Goal: Task Accomplishment & Management: Manage account settings

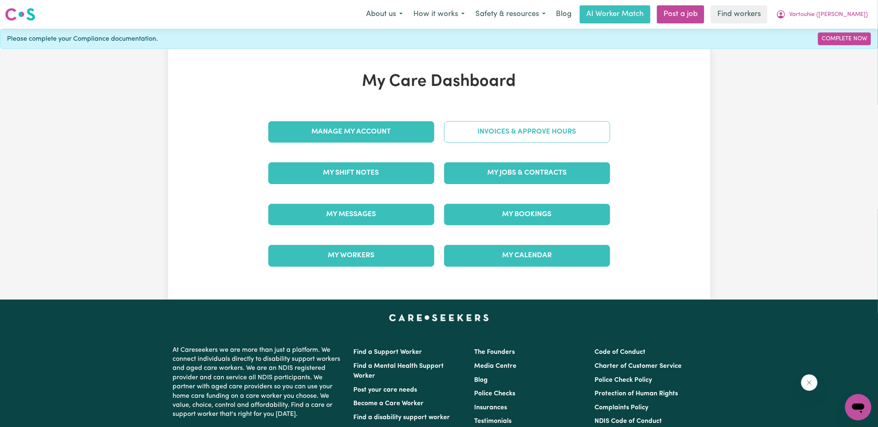
click at [471, 132] on link "Invoices & Approve Hours" at bounding box center [527, 131] width 166 height 21
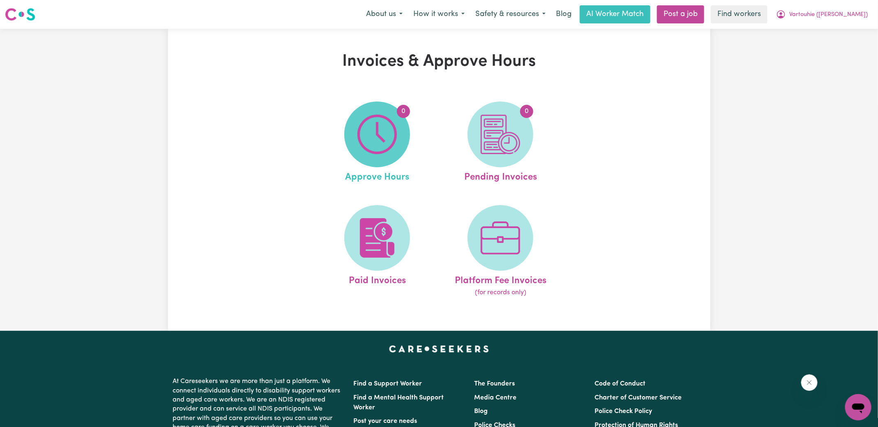
click at [388, 132] on img at bounding box center [377, 134] width 39 height 39
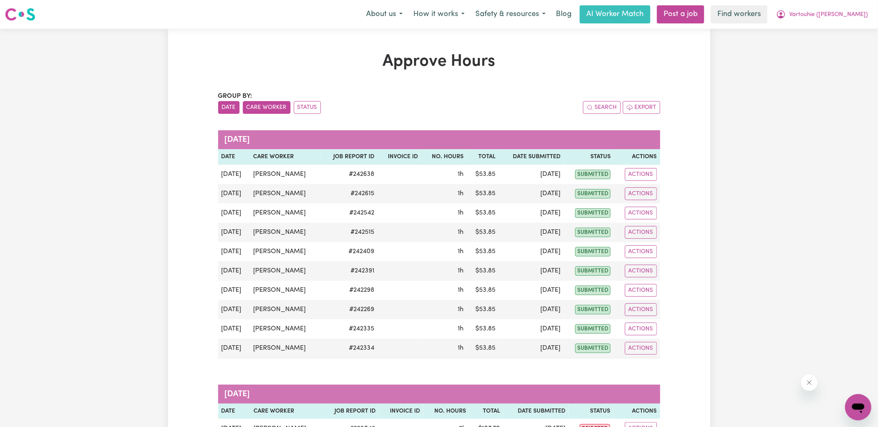
click at [270, 102] on button "Care Worker" at bounding box center [267, 107] width 48 height 13
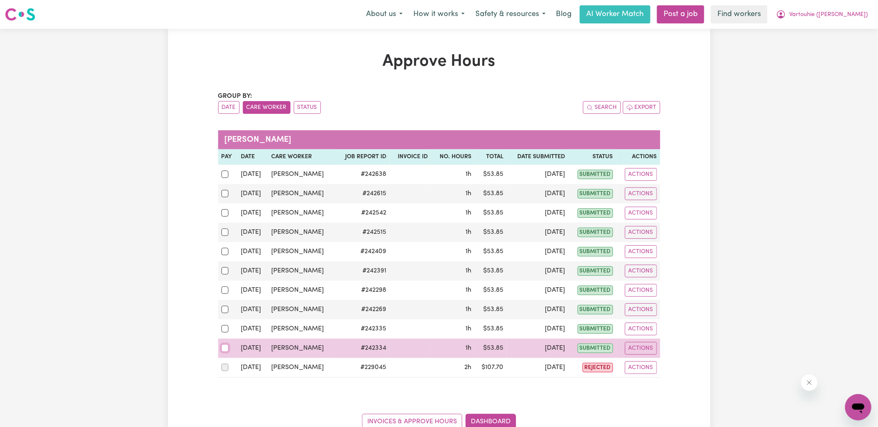
click at [225, 346] on input "checkbox" at bounding box center [225, 347] width 7 height 7
checkbox input "true"
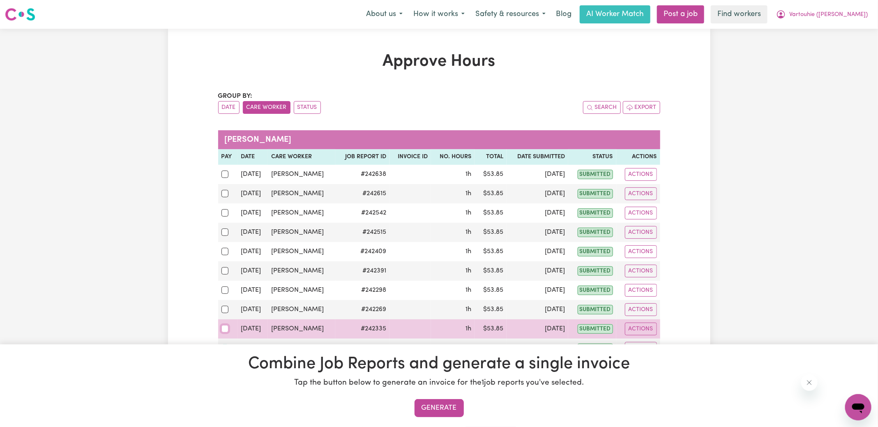
click at [226, 329] on input "checkbox" at bounding box center [225, 328] width 7 height 7
checkbox input "true"
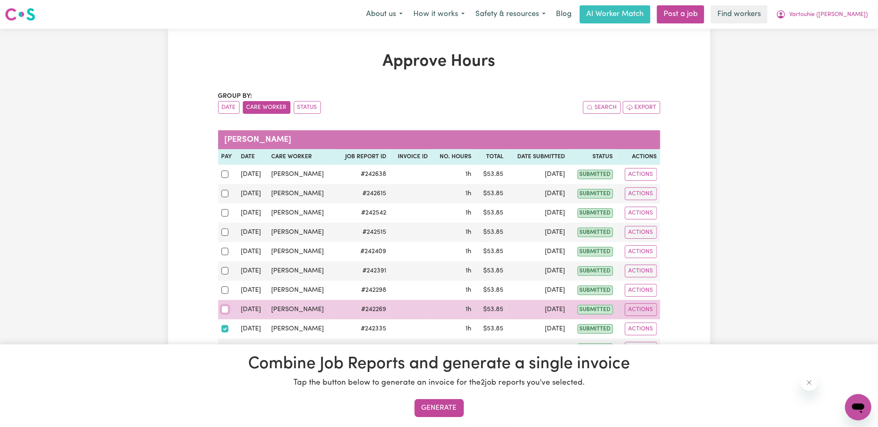
click at [224, 310] on input "checkbox" at bounding box center [225, 309] width 7 height 7
checkbox input "true"
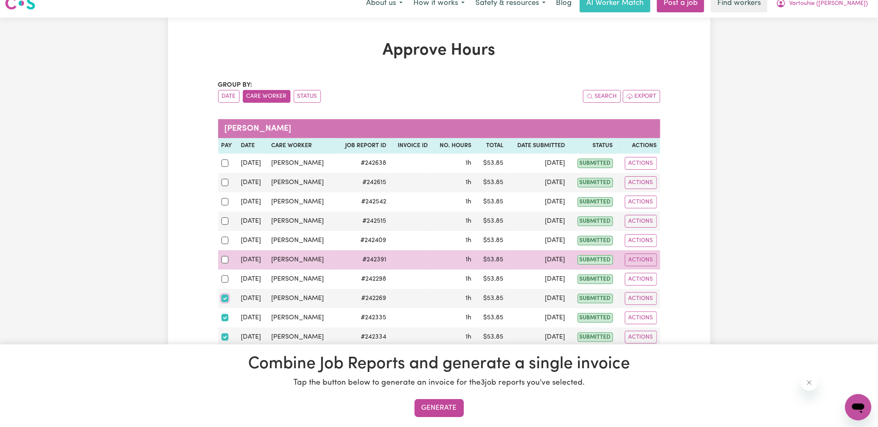
scroll to position [21, 0]
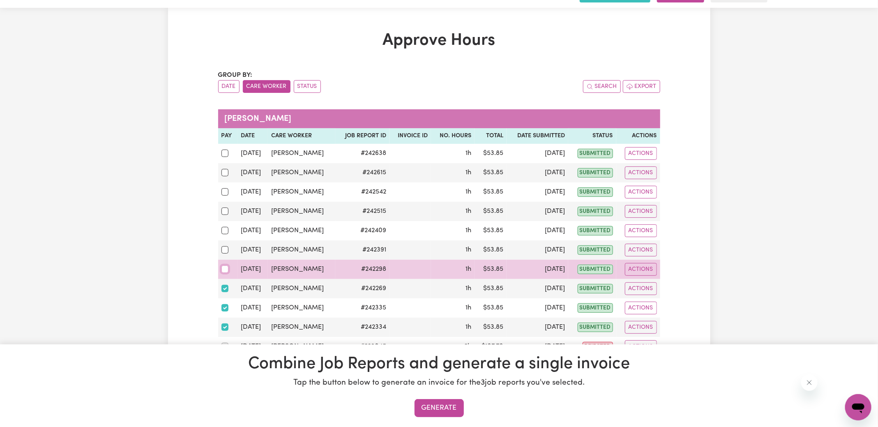
click at [223, 266] on input "checkbox" at bounding box center [225, 269] width 7 height 7
checkbox input "true"
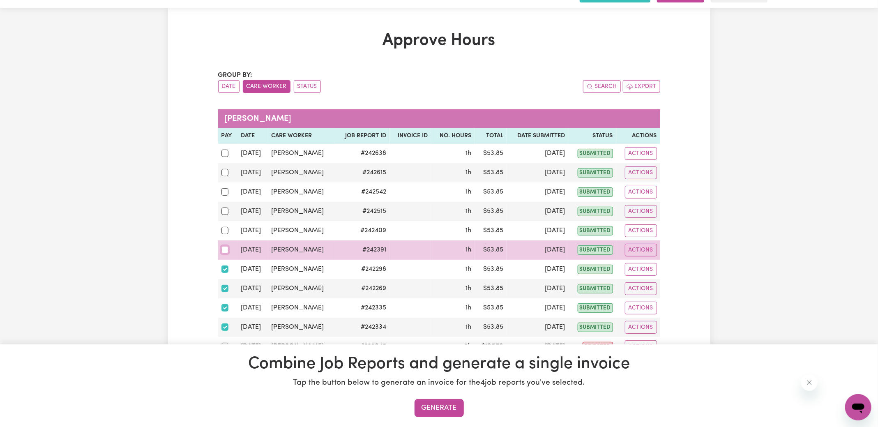
click at [226, 247] on input "checkbox" at bounding box center [225, 249] width 7 height 7
checkbox input "true"
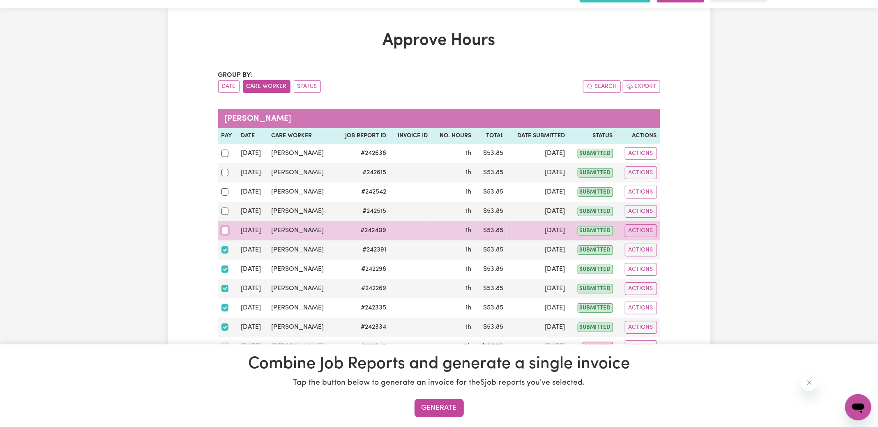
click at [225, 232] on input "checkbox" at bounding box center [225, 230] width 7 height 7
checkbox input "true"
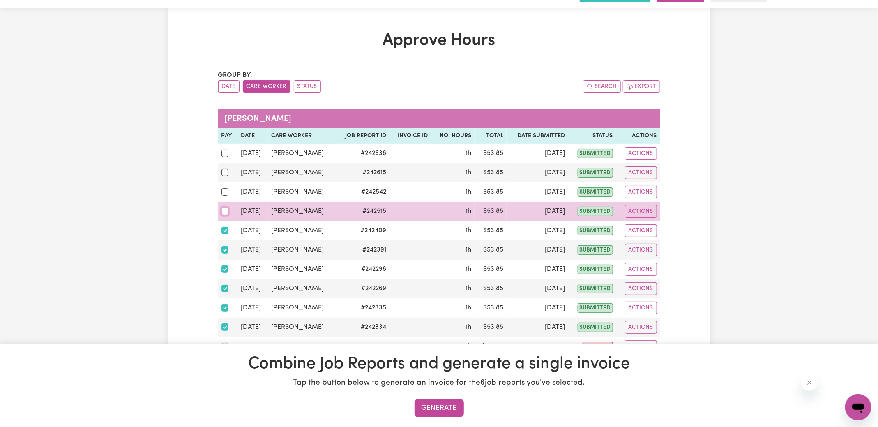
click at [226, 208] on input "checkbox" at bounding box center [225, 211] width 7 height 7
checkbox input "true"
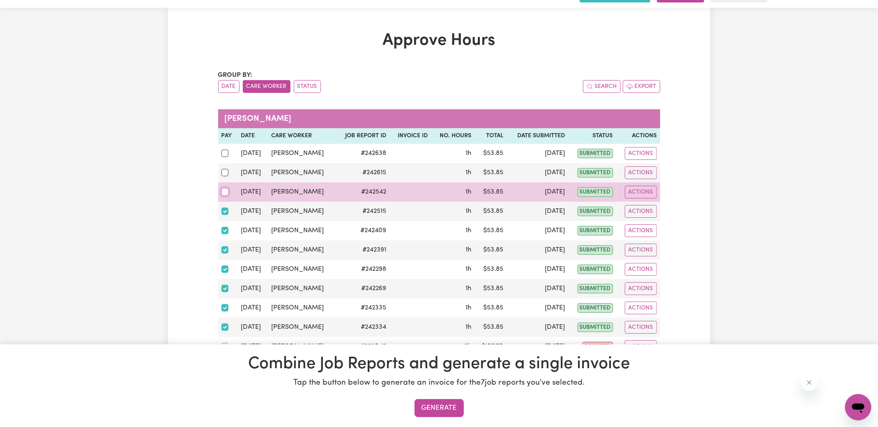
click at [225, 192] on input "checkbox" at bounding box center [225, 191] width 7 height 7
checkbox input "true"
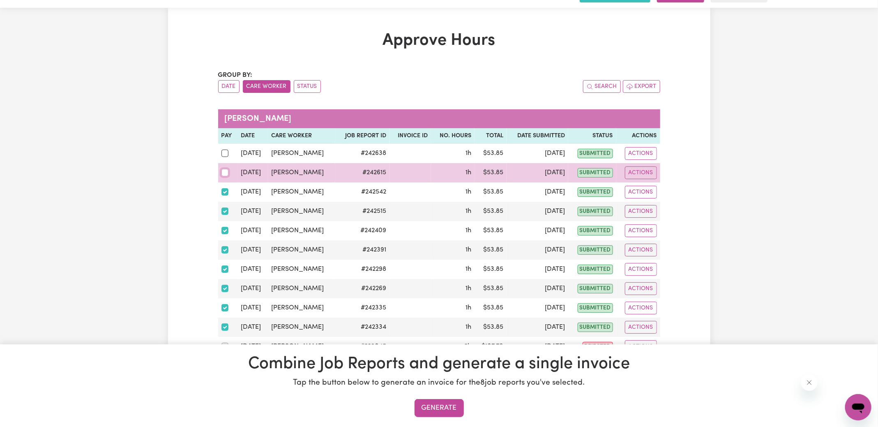
click at [226, 170] on input "checkbox" at bounding box center [225, 172] width 7 height 7
checkbox input "true"
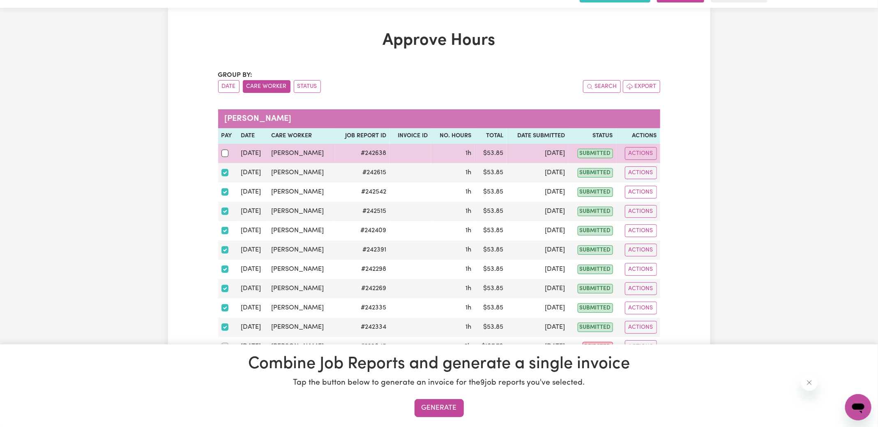
click at [223, 148] on div at bounding box center [228, 153] width 13 height 11
click at [223, 150] on input "checkbox" at bounding box center [225, 153] width 7 height 7
checkbox input "true"
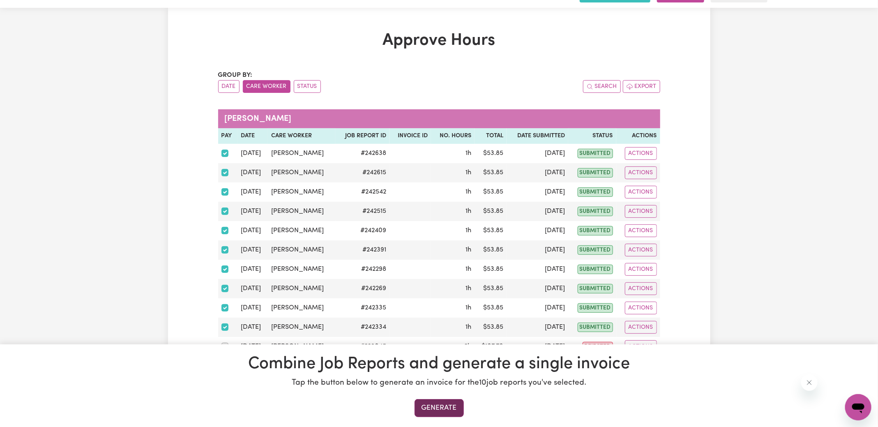
click at [449, 402] on button "Generate" at bounding box center [439, 408] width 49 height 18
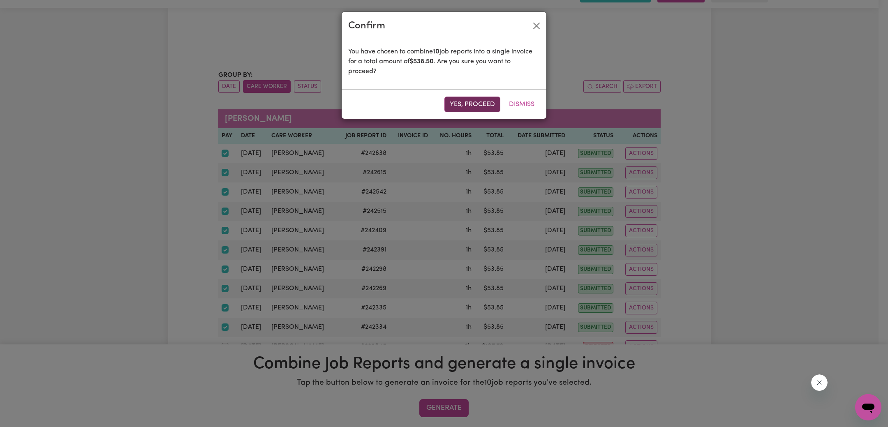
click at [459, 103] on button "Yes, proceed" at bounding box center [472, 105] width 56 height 16
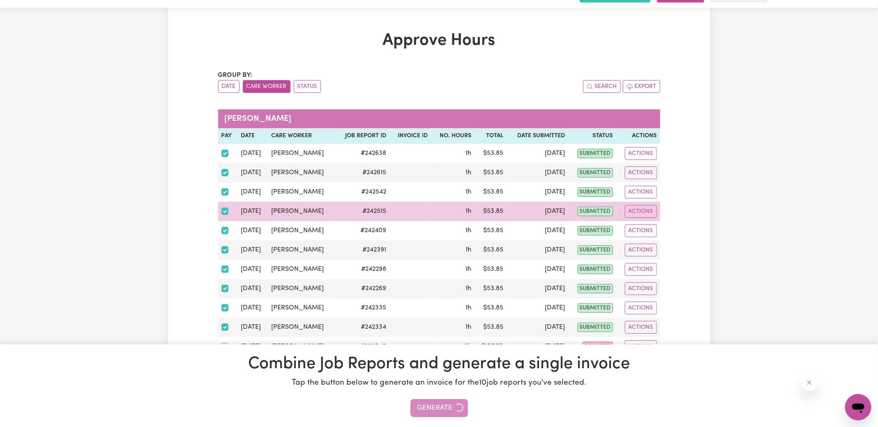
scroll to position [129, 0]
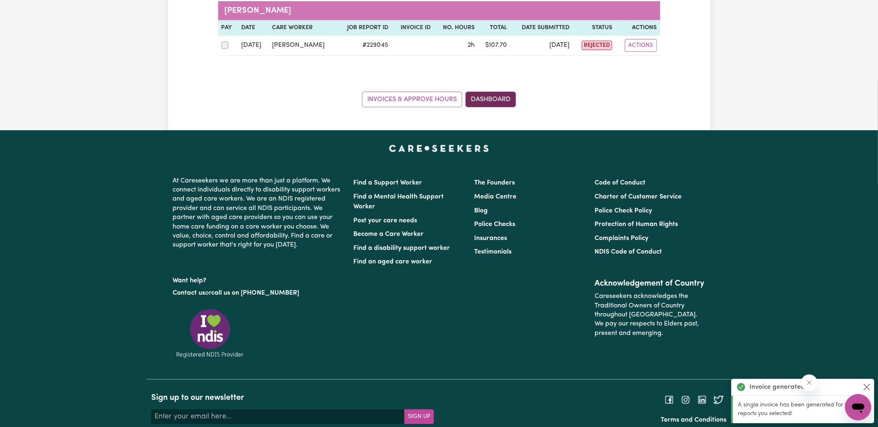
click at [495, 98] on link "Dashboard" at bounding box center [491, 100] width 51 height 16
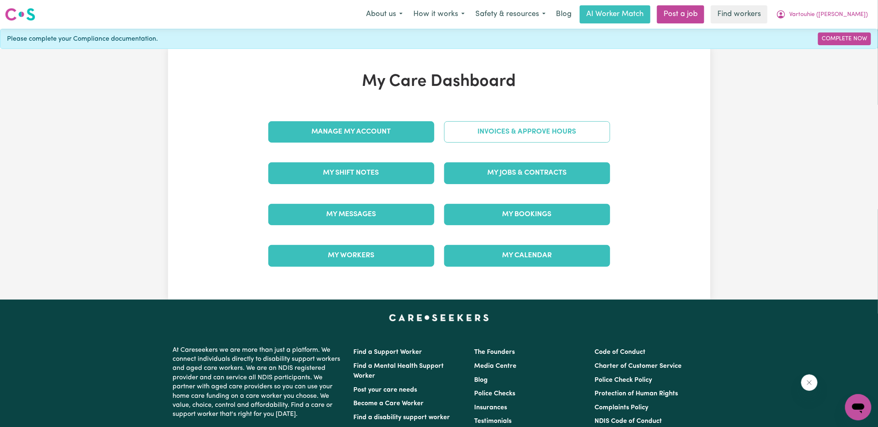
click at [496, 131] on link "Invoices & Approve Hours" at bounding box center [527, 131] width 166 height 21
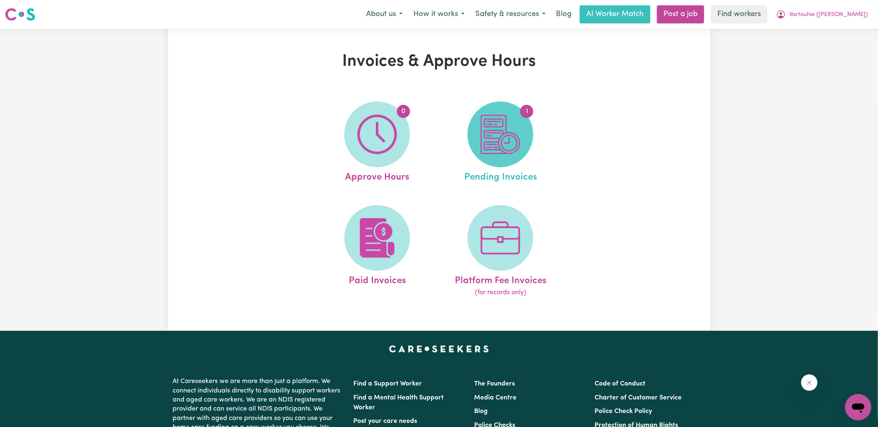
click at [495, 139] on img at bounding box center [500, 134] width 39 height 39
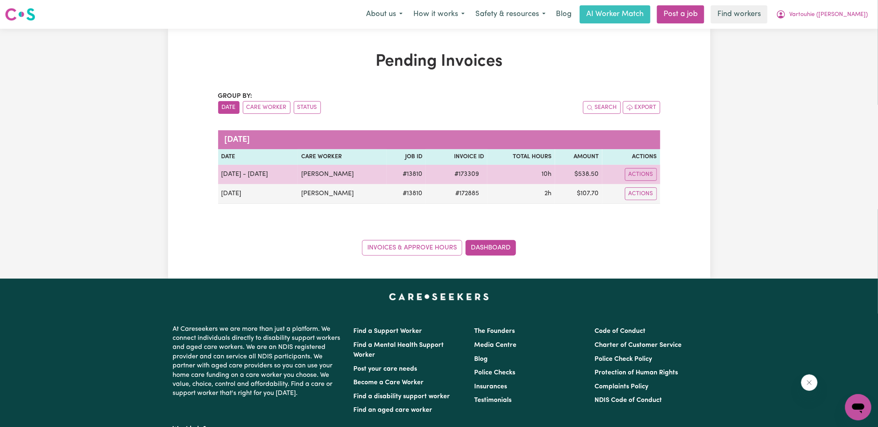
click at [482, 169] on span "# 173309" at bounding box center [467, 174] width 35 height 10
click at [482, 174] on span "# 173309" at bounding box center [467, 174] width 35 height 10
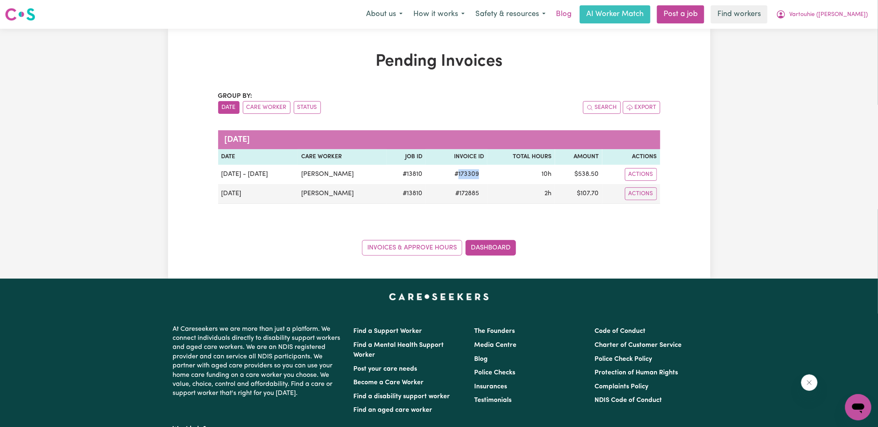
copy span "173309"
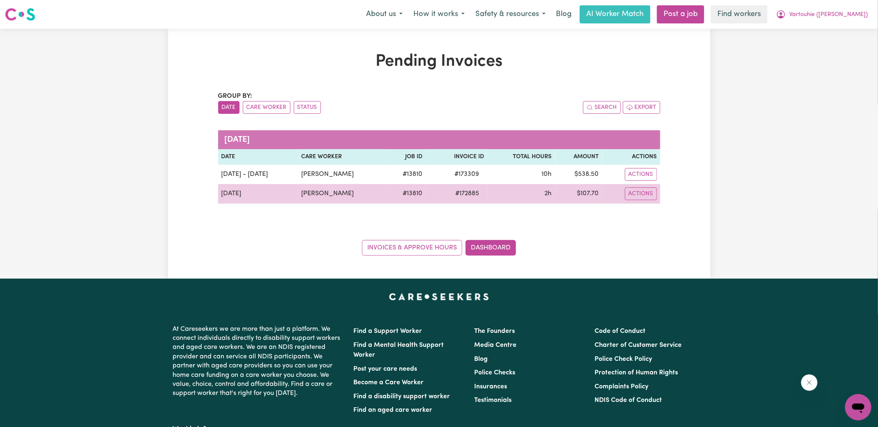
click at [484, 194] on span "# 172885" at bounding box center [468, 194] width 34 height 10
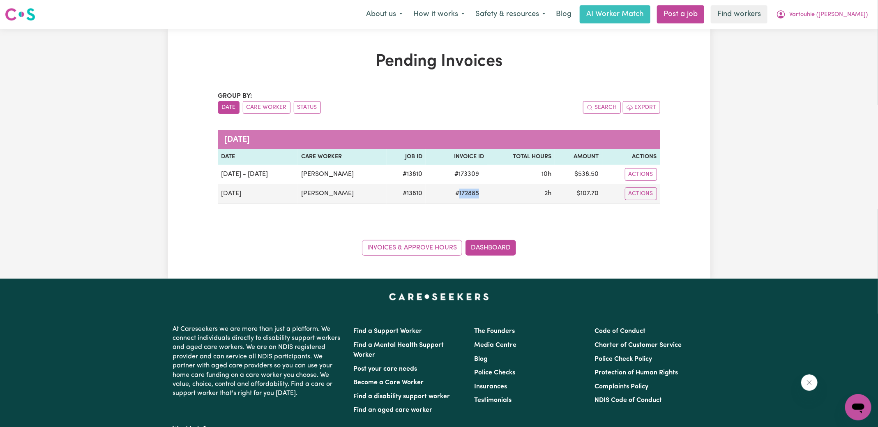
copy span "172885"
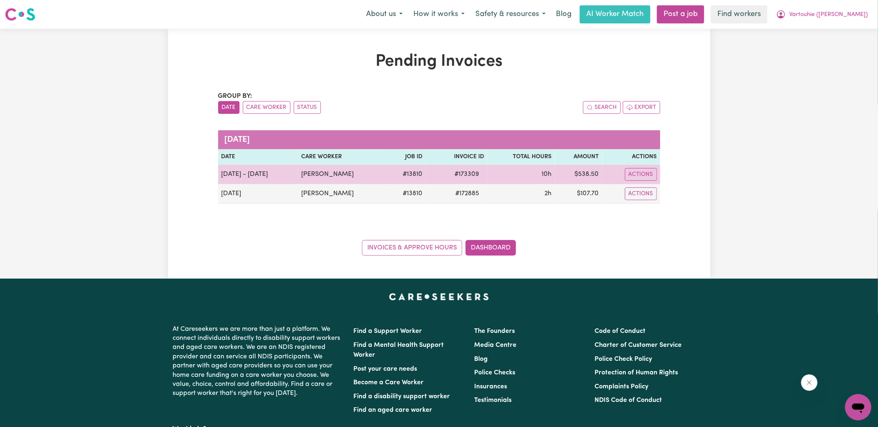
click at [484, 175] on span "# 173309" at bounding box center [467, 174] width 35 height 10
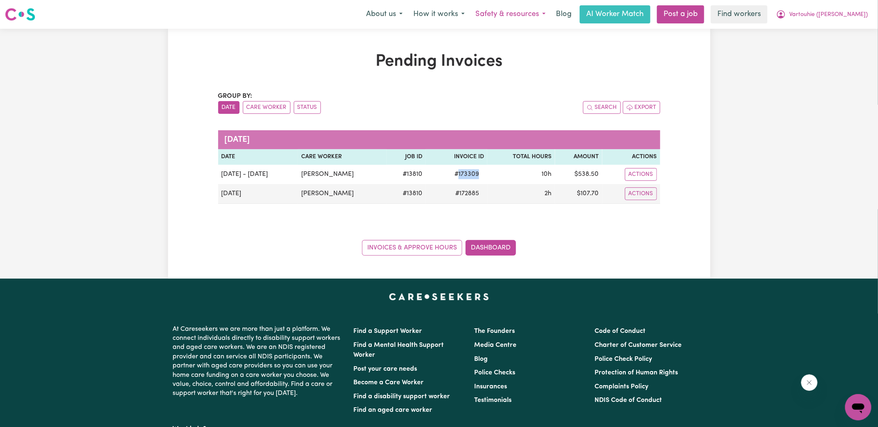
copy span "173309"
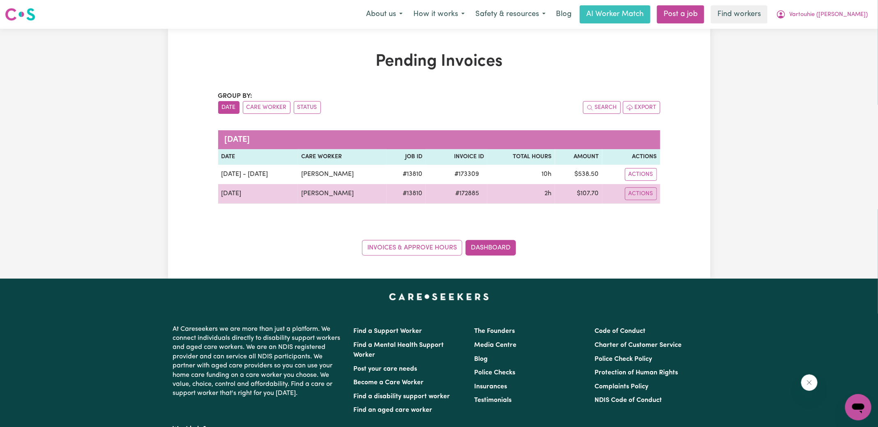
click at [484, 191] on span "# 172885" at bounding box center [468, 194] width 34 height 10
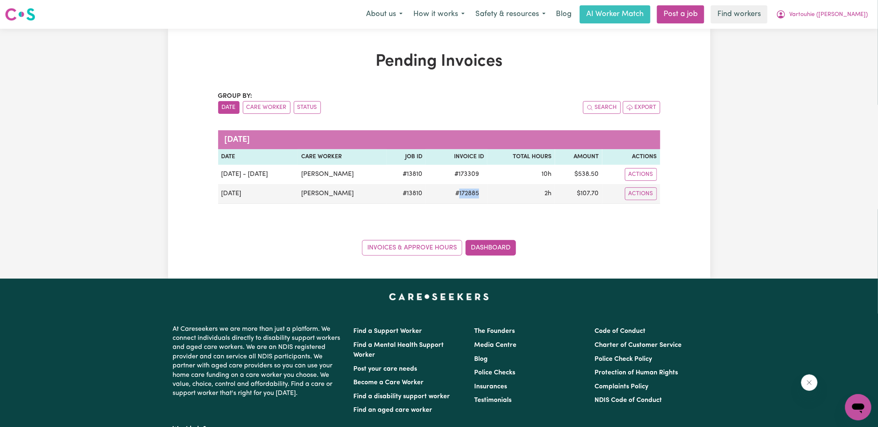
copy span "172885"
